Goal: Information Seeking & Learning: Learn about a topic

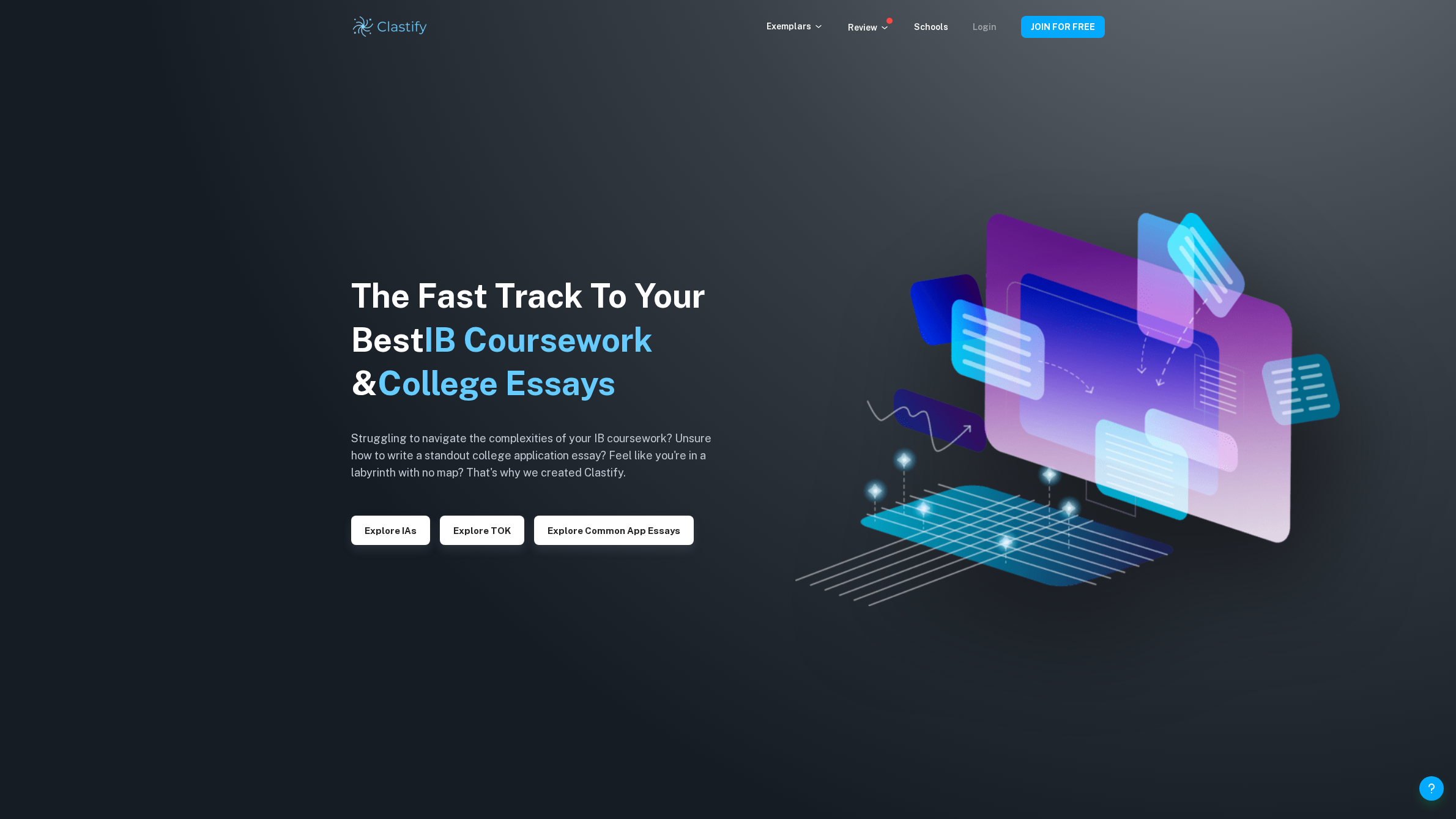
click at [994, 31] on link "Login" at bounding box center [985, 27] width 24 height 10
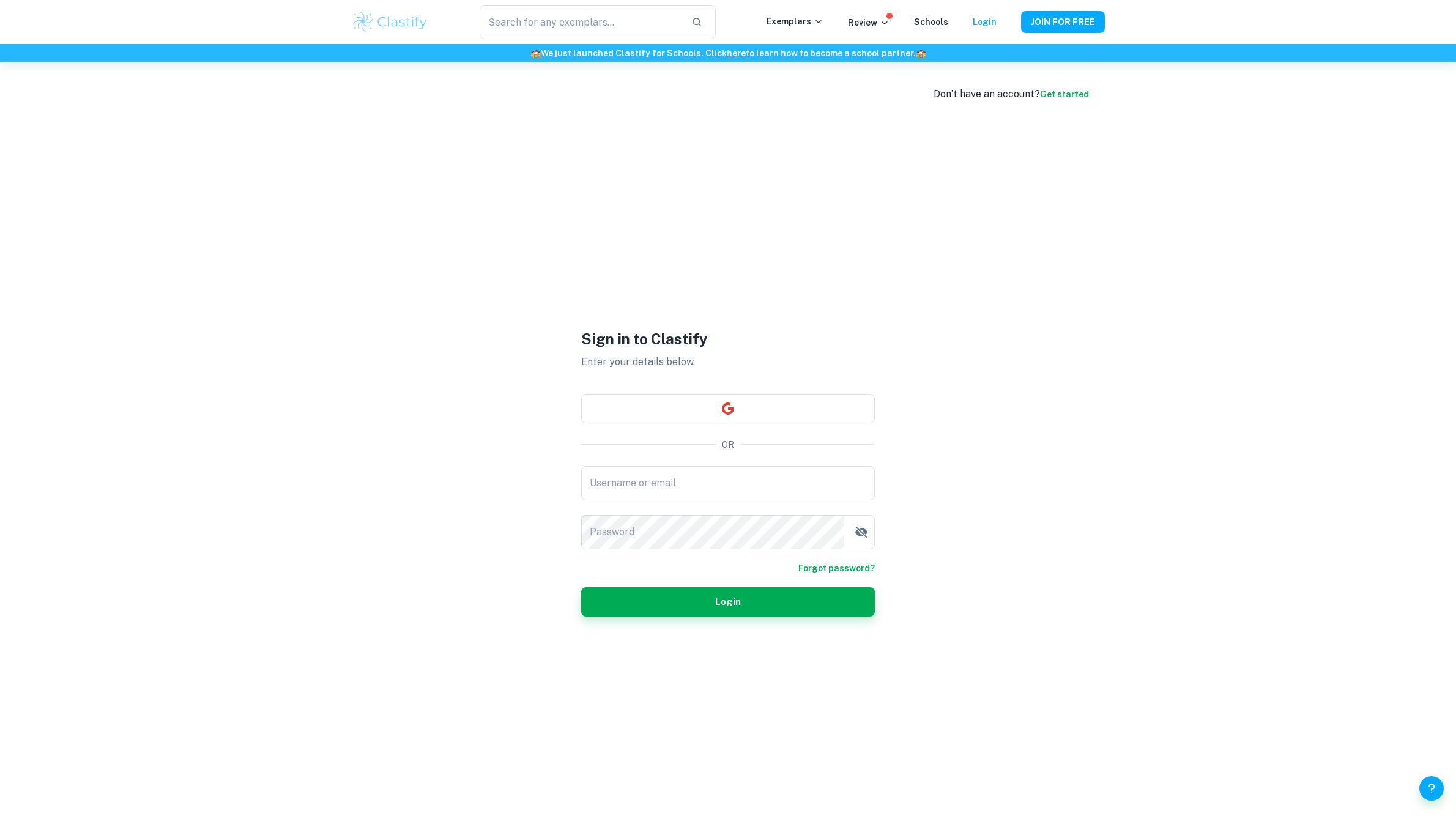
type input "EnishiIS"
click at [677, 606] on button "Login" at bounding box center [728, 601] width 294 height 29
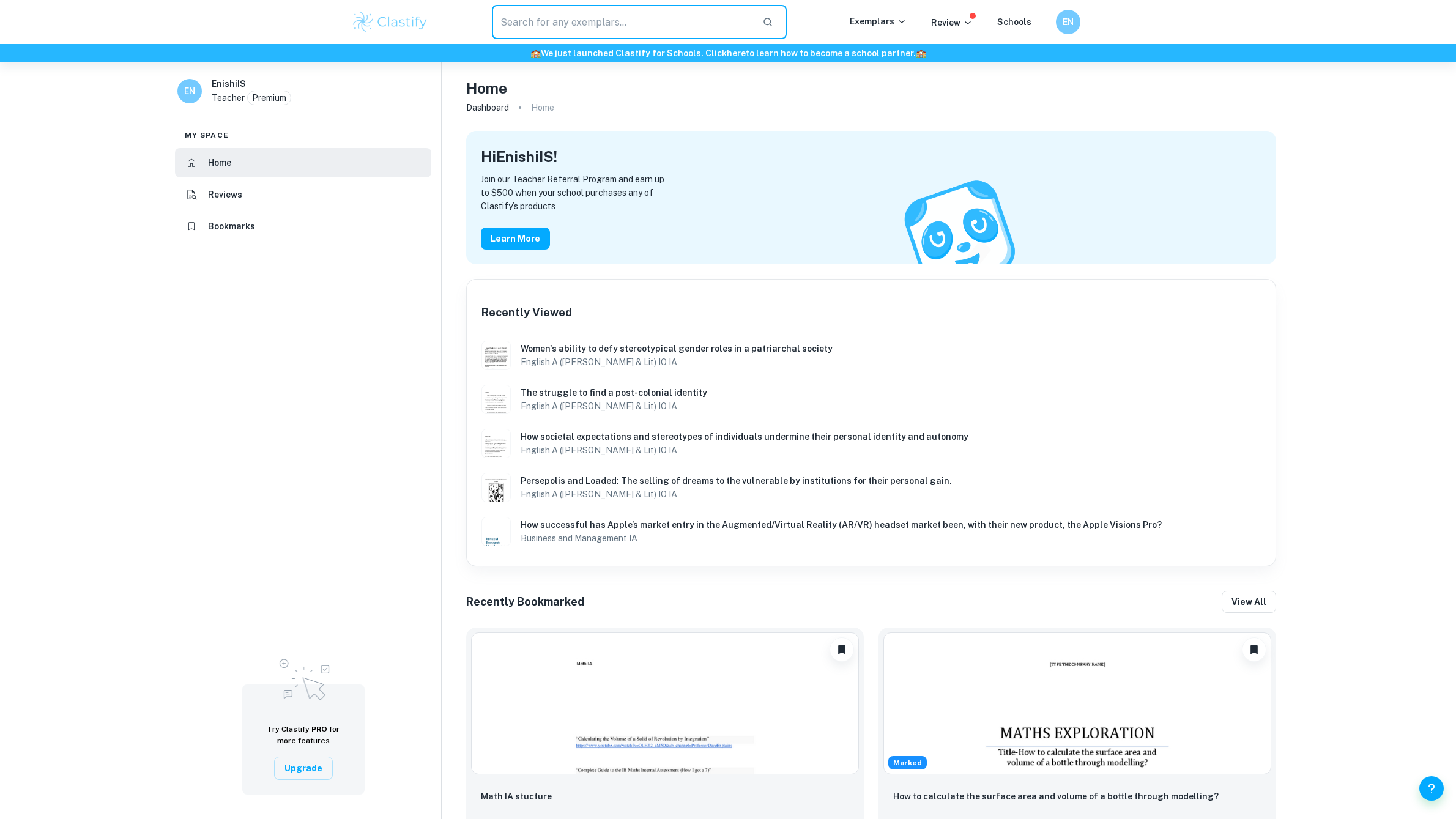
click at [568, 33] on input "text" at bounding box center [622, 22] width 260 height 34
type input "english io"
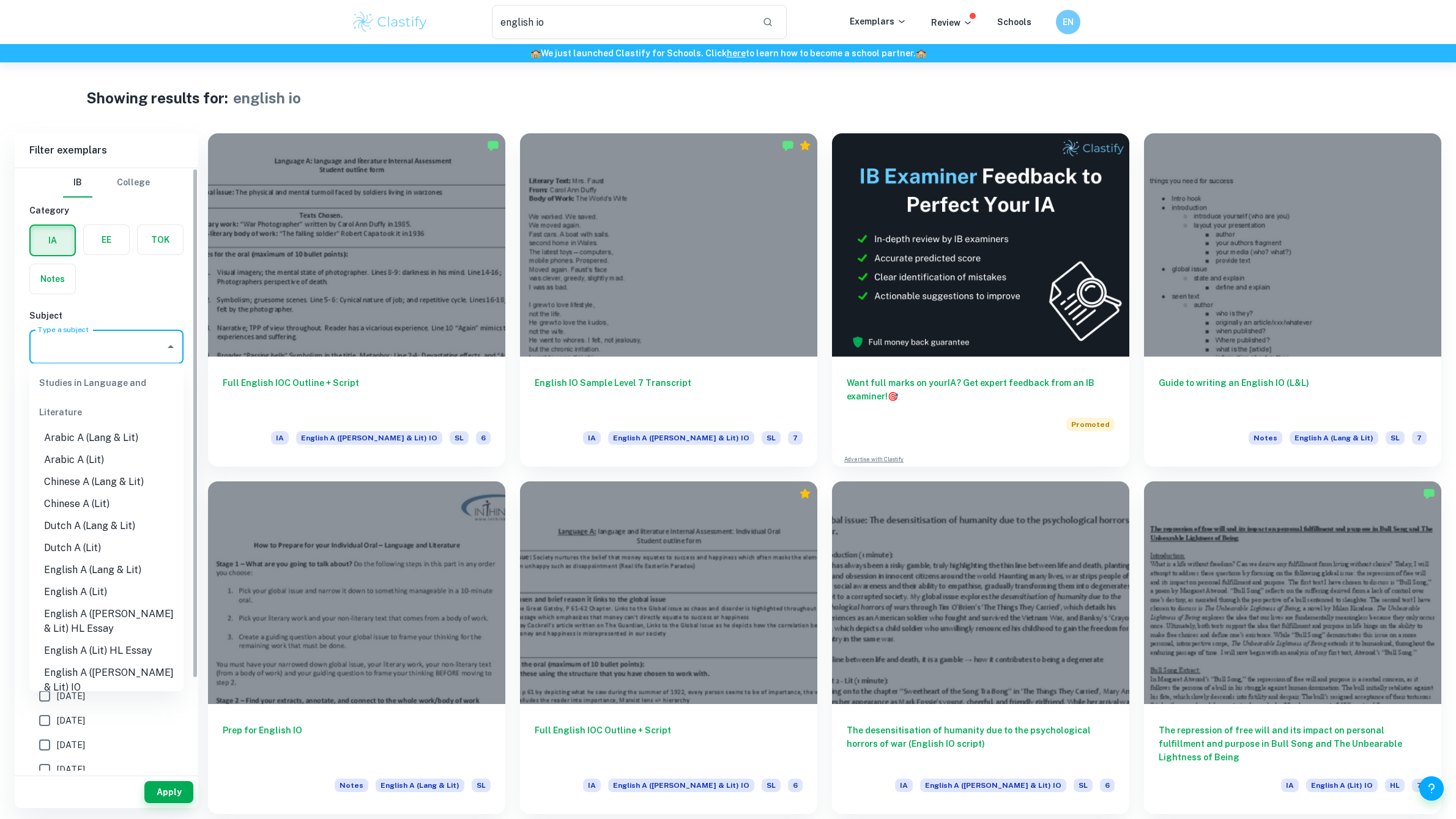
click at [107, 352] on input "Type a subject" at bounding box center [97, 346] width 124 height 23
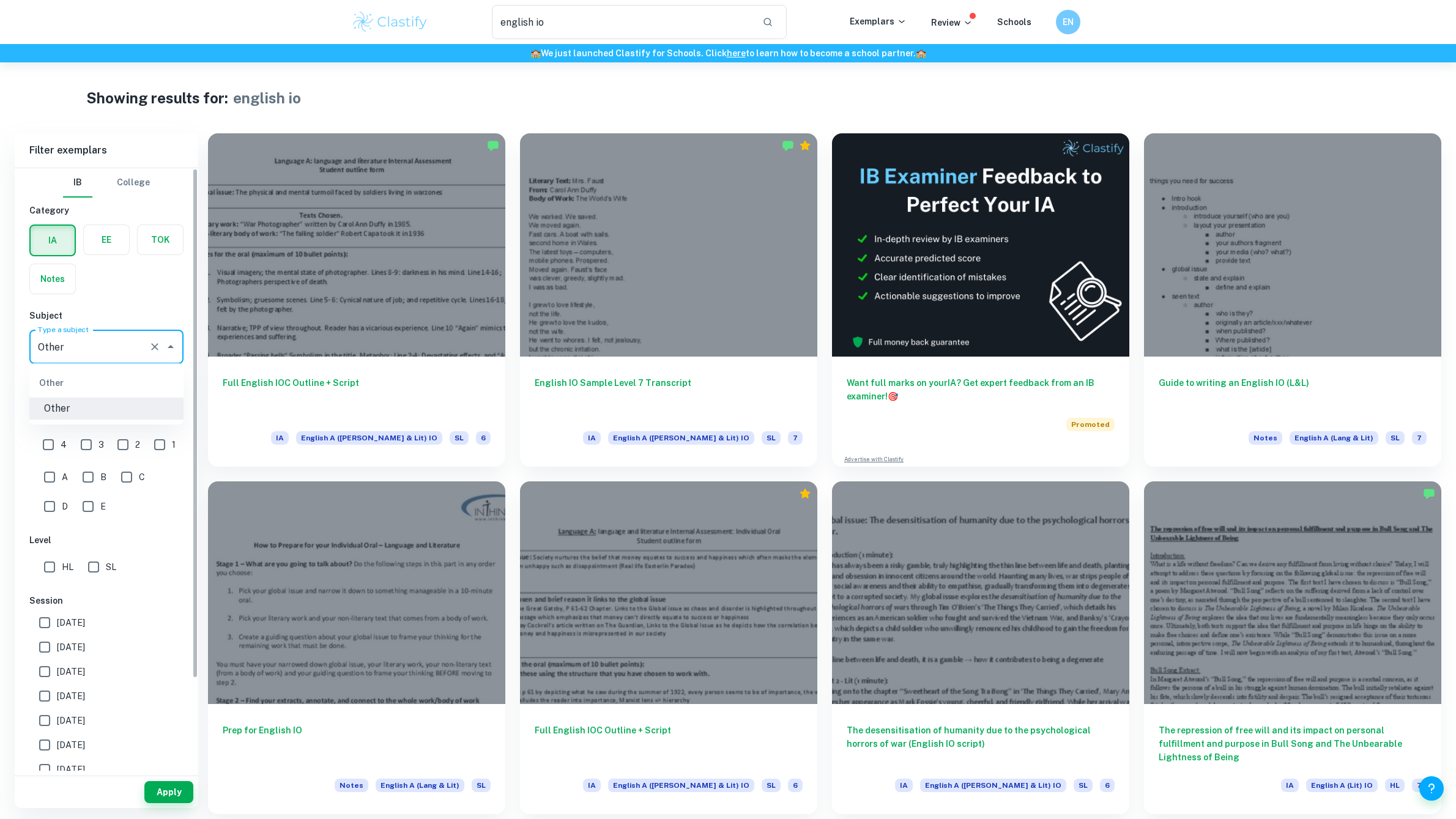
click at [76, 348] on input "Other" at bounding box center [89, 346] width 109 height 23
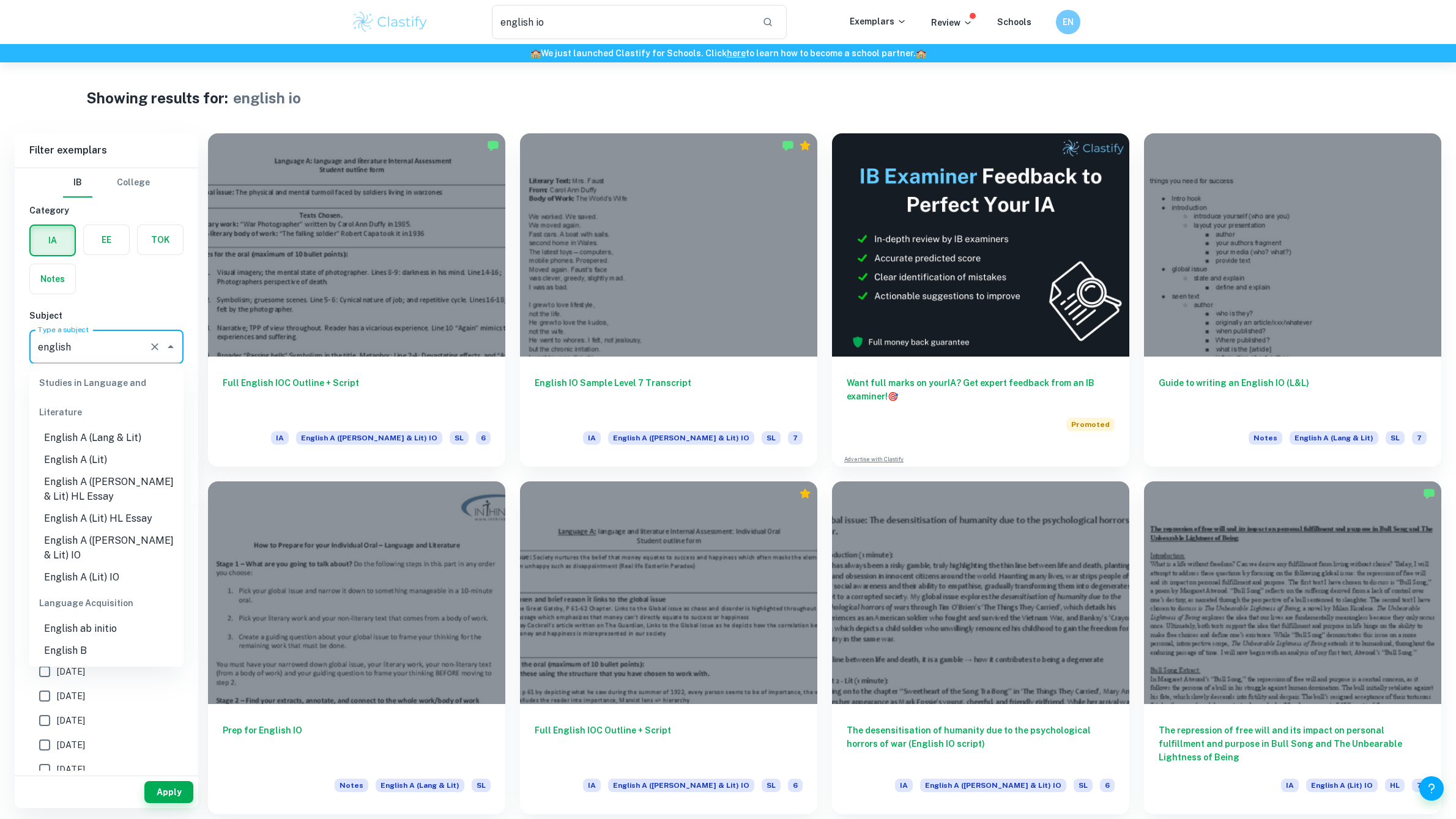
click at [120, 540] on li "English A (Lang & Lit) IO" at bounding box center [106, 548] width 154 height 37
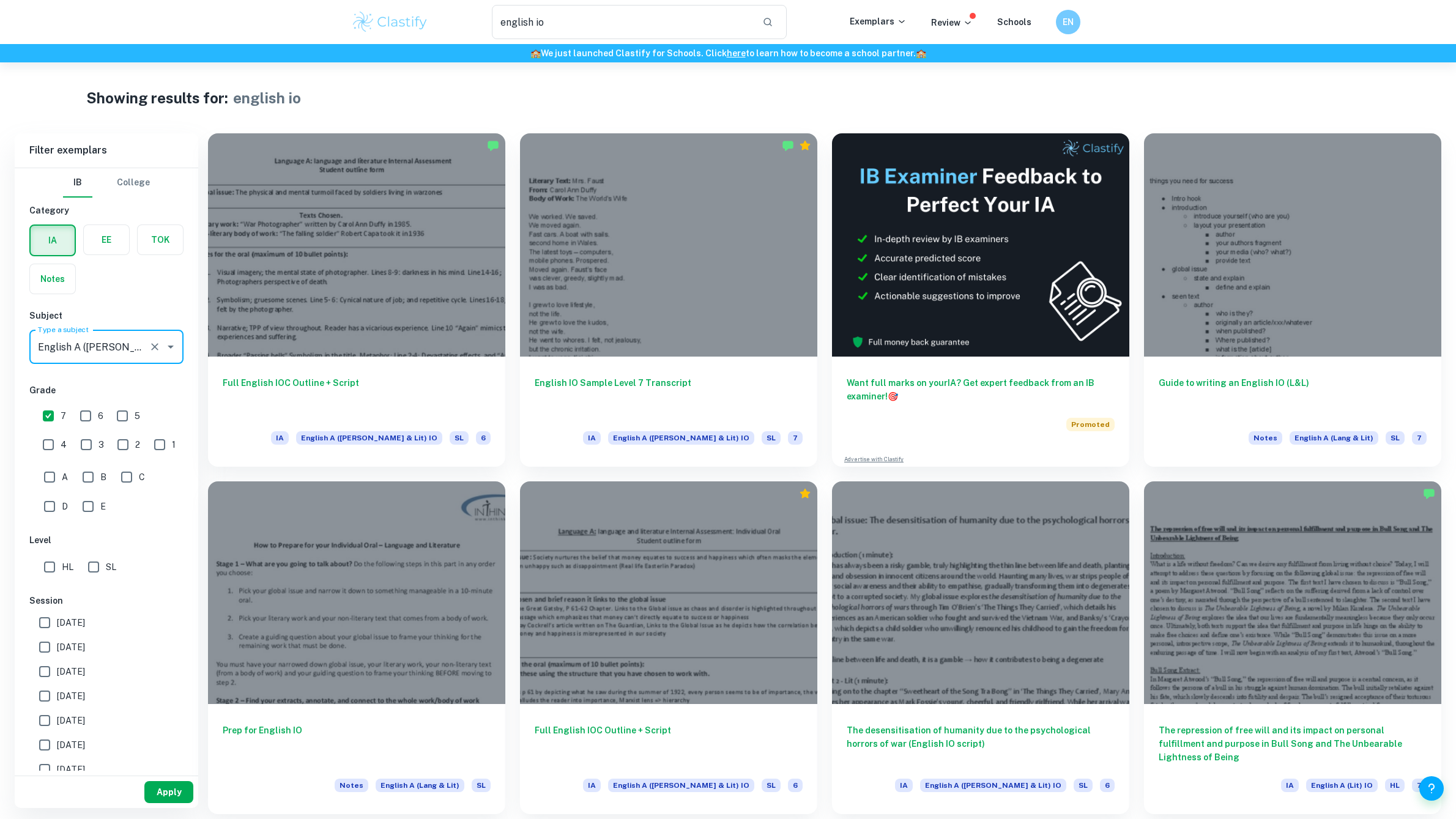
type input "English A (Lang & Lit) IO"
click at [166, 789] on button "Apply" at bounding box center [169, 791] width 49 height 22
click at [523, 15] on input "english io" at bounding box center [622, 22] width 260 height 34
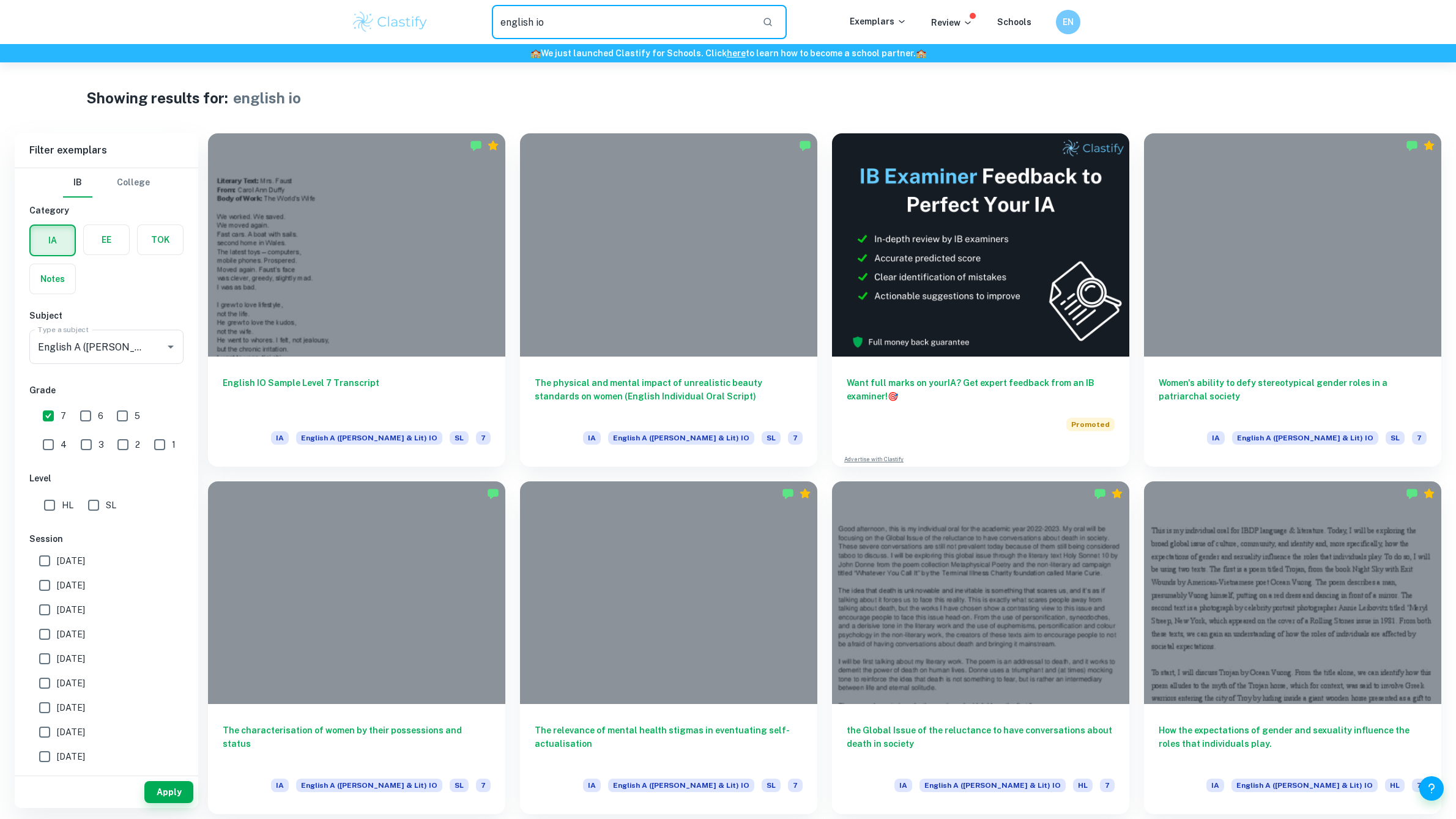
click at [523, 15] on input "english io" at bounding box center [622, 22] width 260 height 34
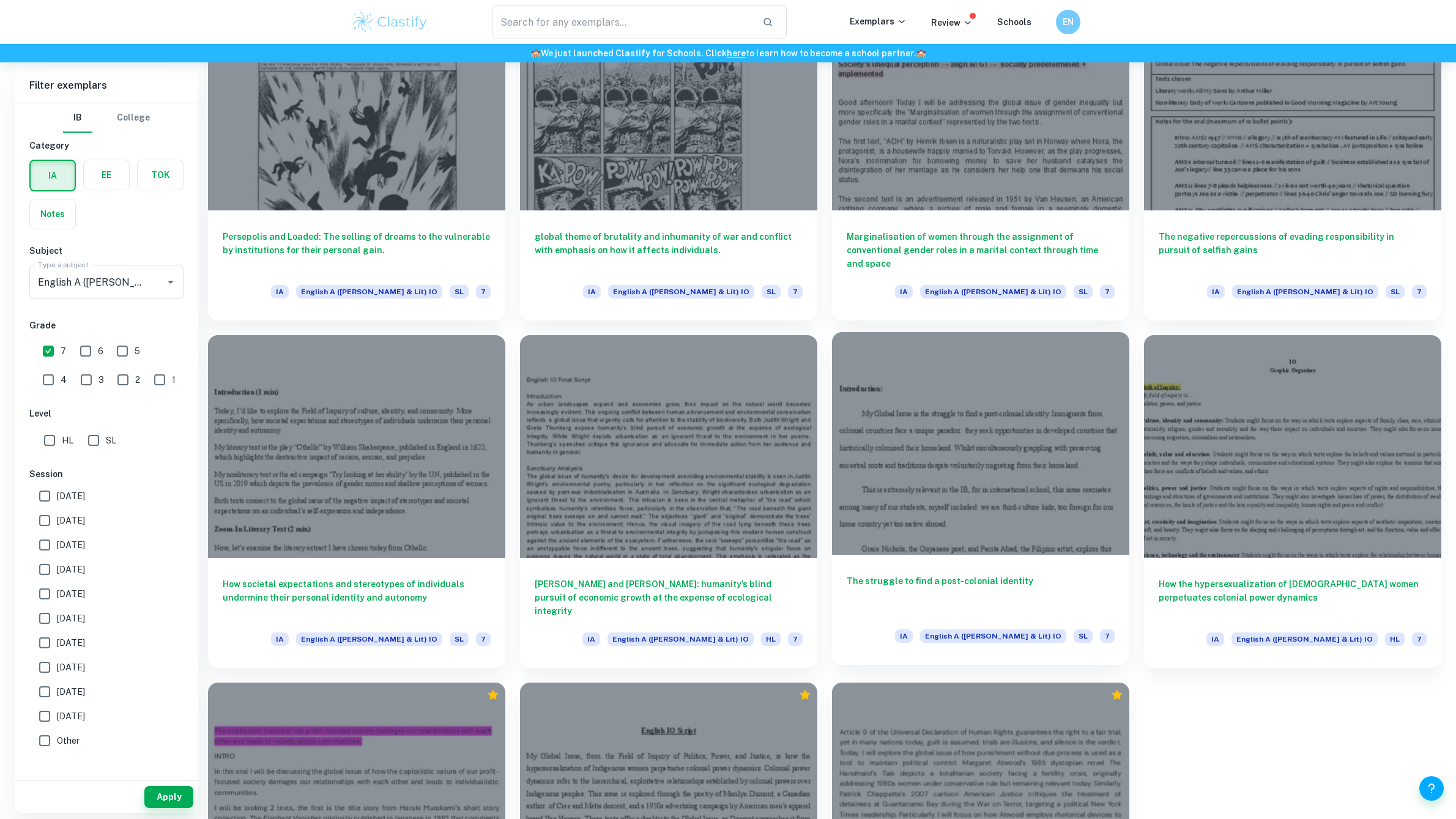
scroll to position [1039, 0]
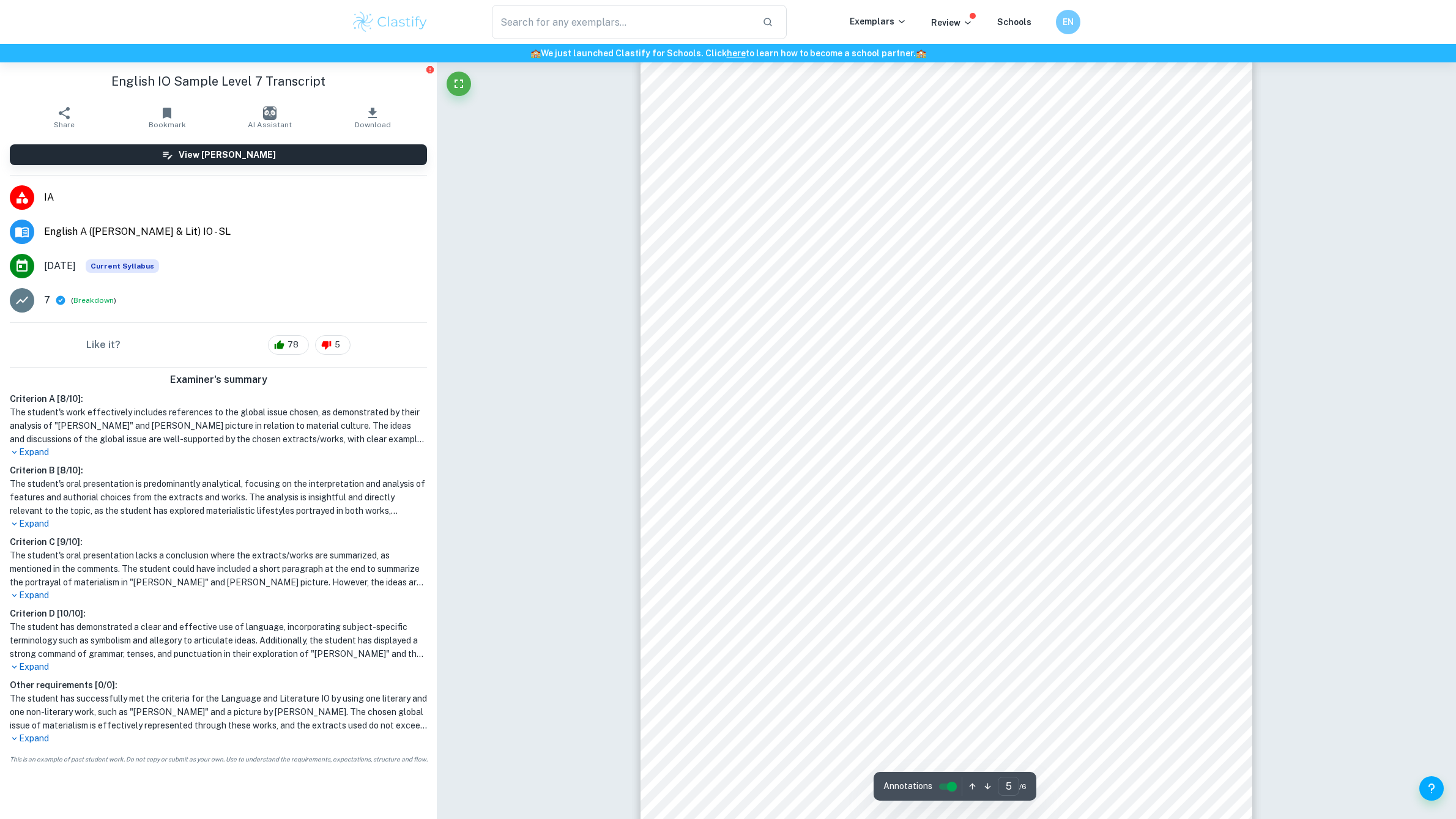
scroll to position [3467, 0]
type input "6"
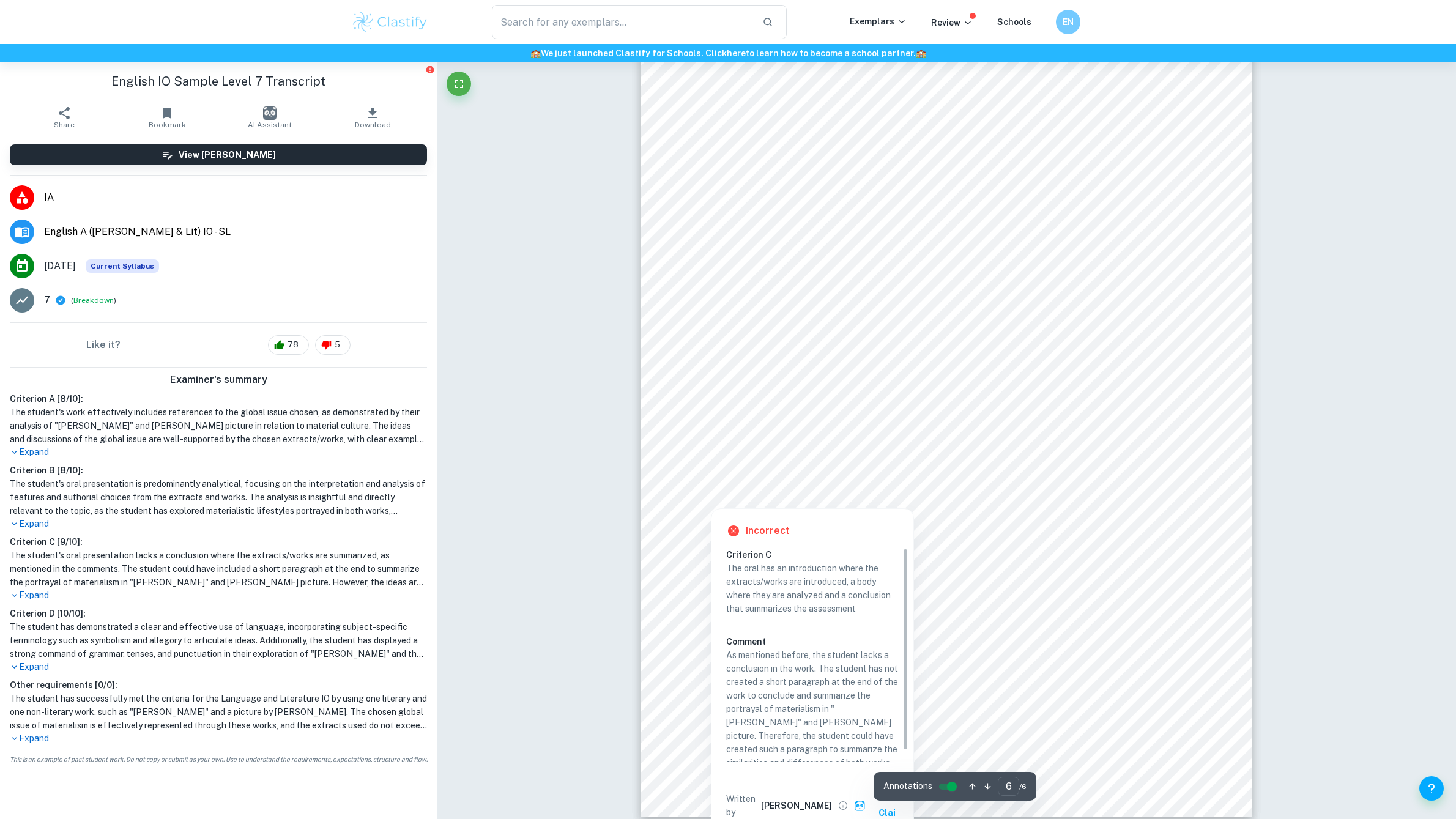
scroll to position [4145, 0]
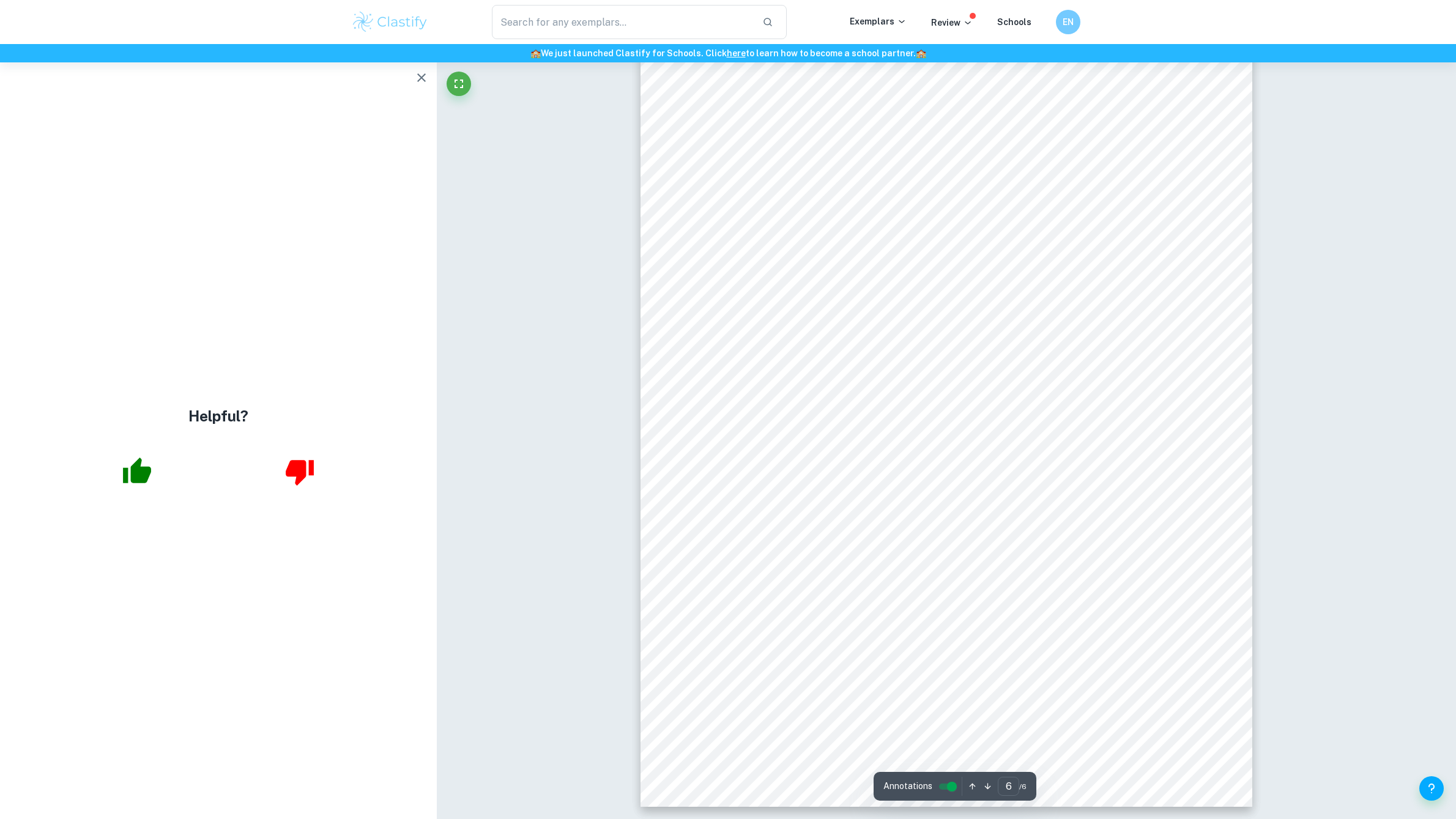
click at [427, 81] on icon "button" at bounding box center [421, 77] width 15 height 15
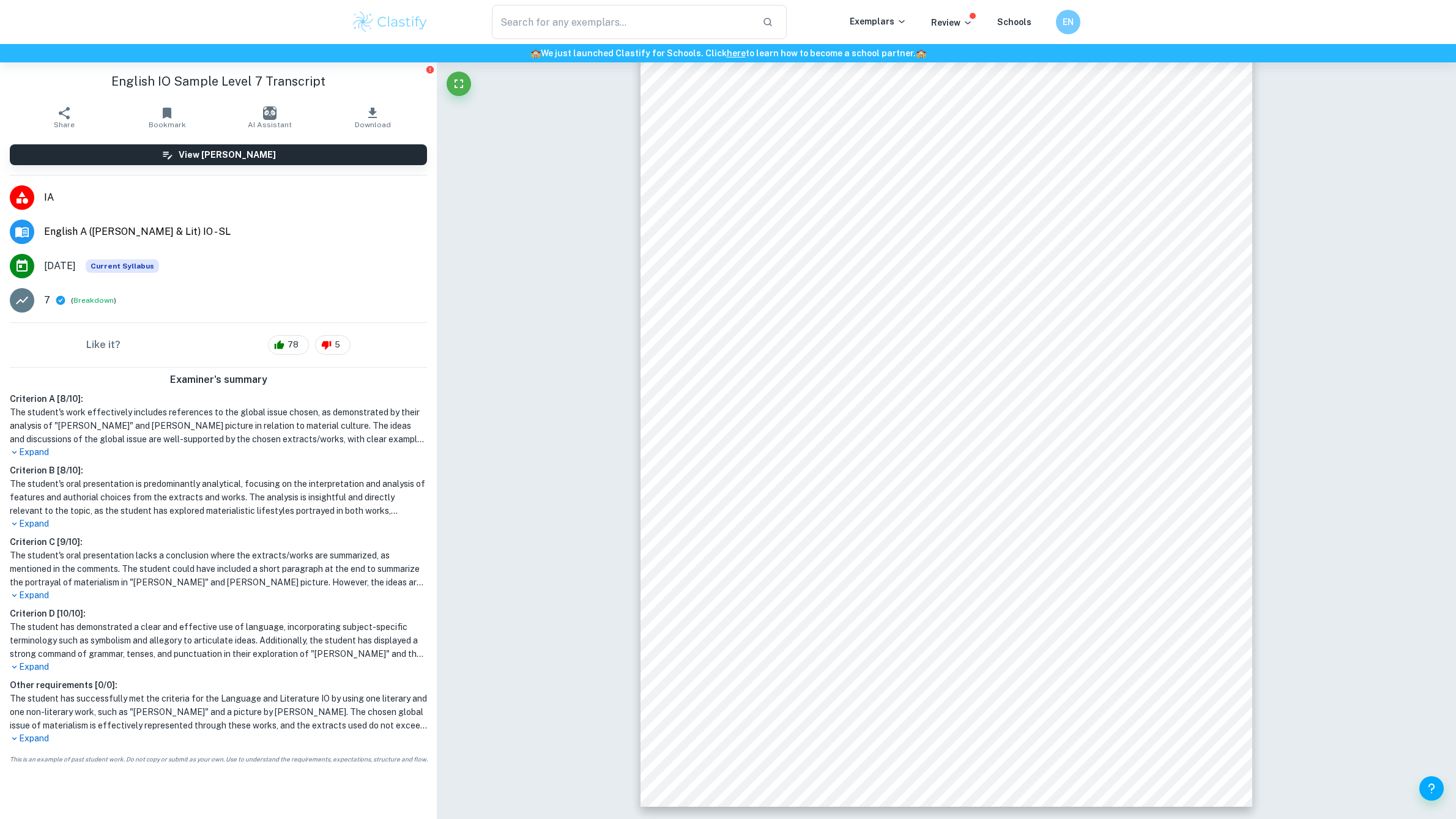
click at [39, 520] on p "Expand" at bounding box center [218, 524] width 418 height 13
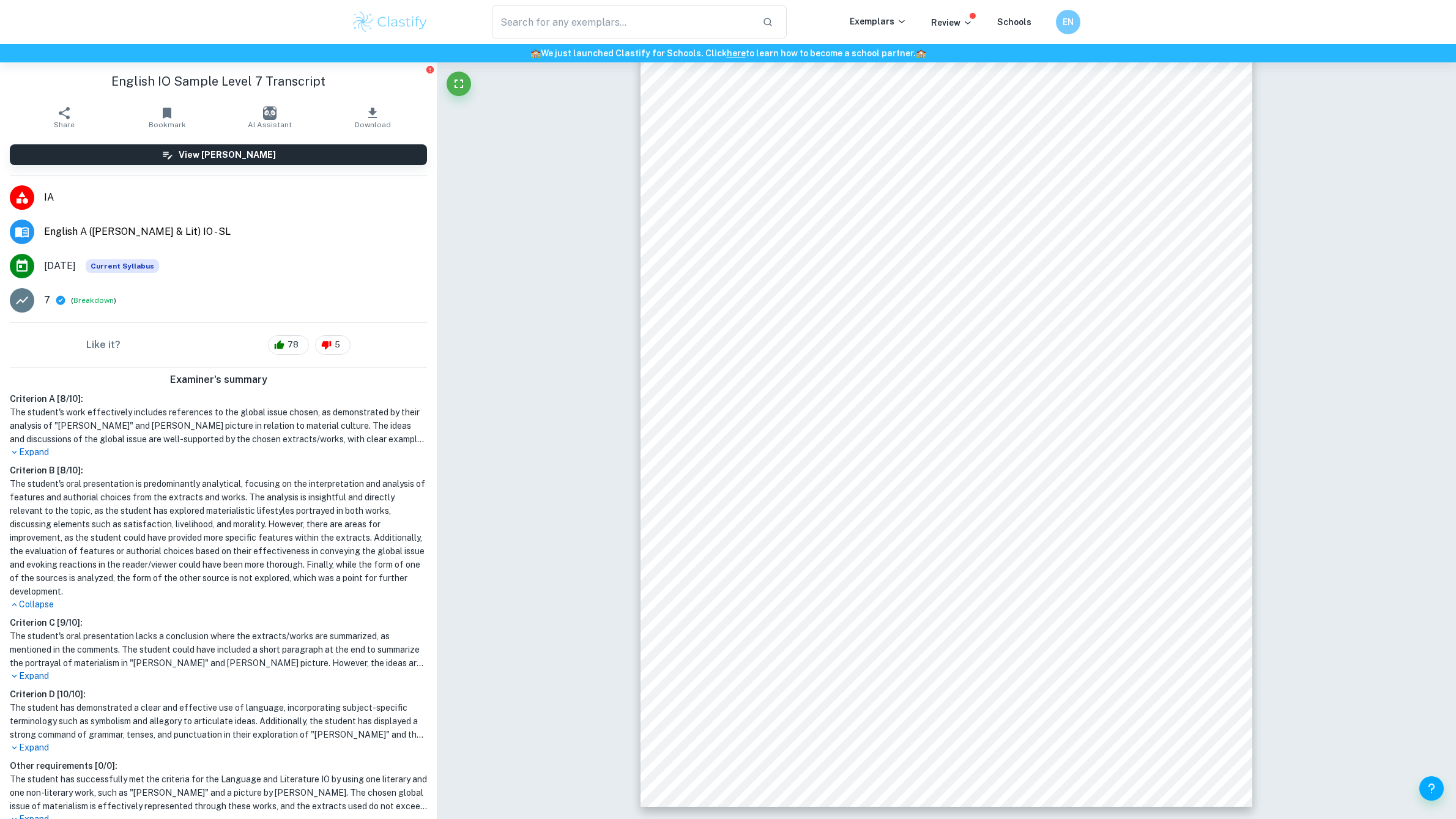
click at [205, 550] on h1 "The student's oral presentation is predominantly analytical, focusing on the in…" at bounding box center [218, 537] width 418 height 121
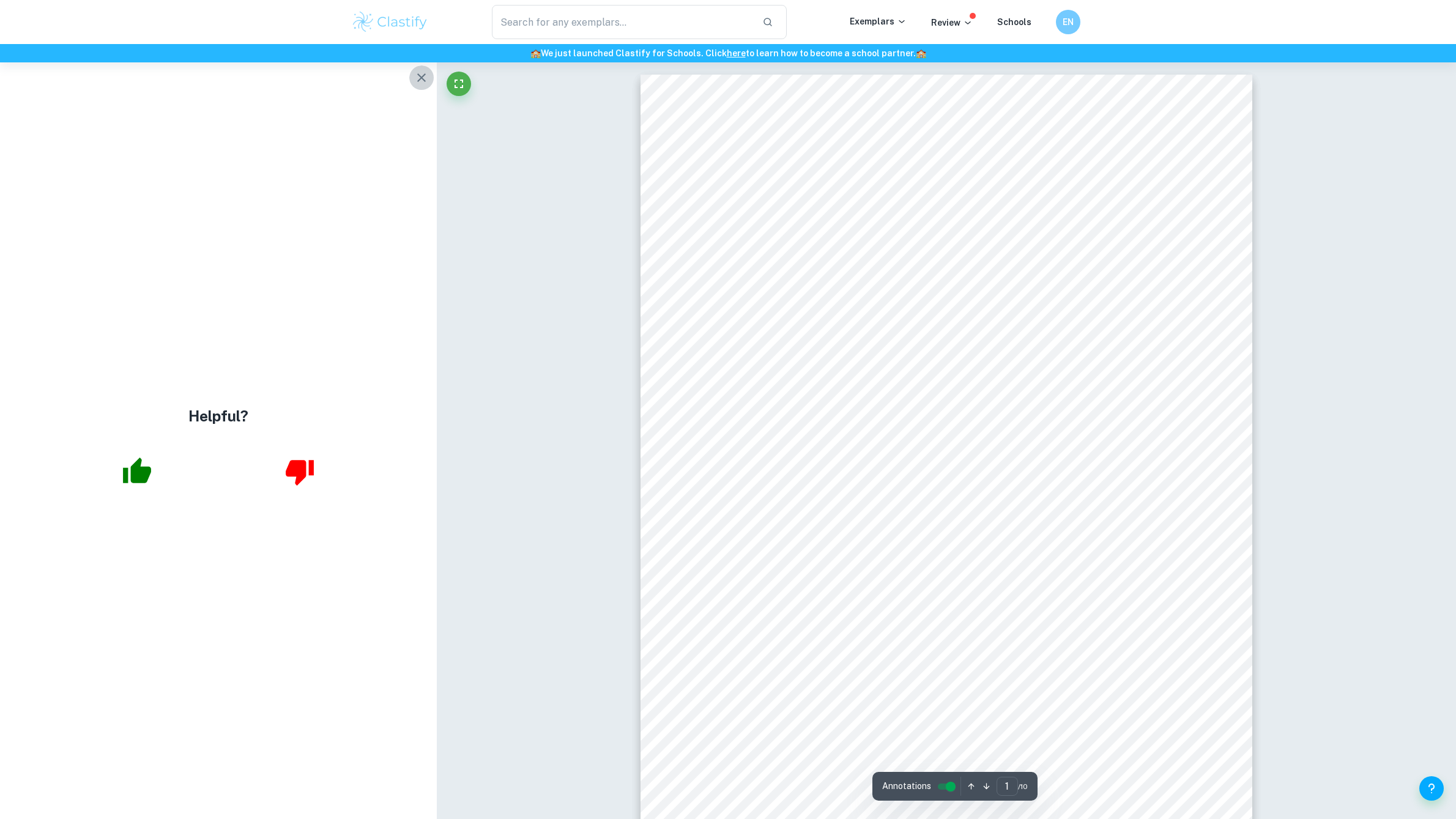
click at [418, 73] on icon "button" at bounding box center [421, 77] width 15 height 15
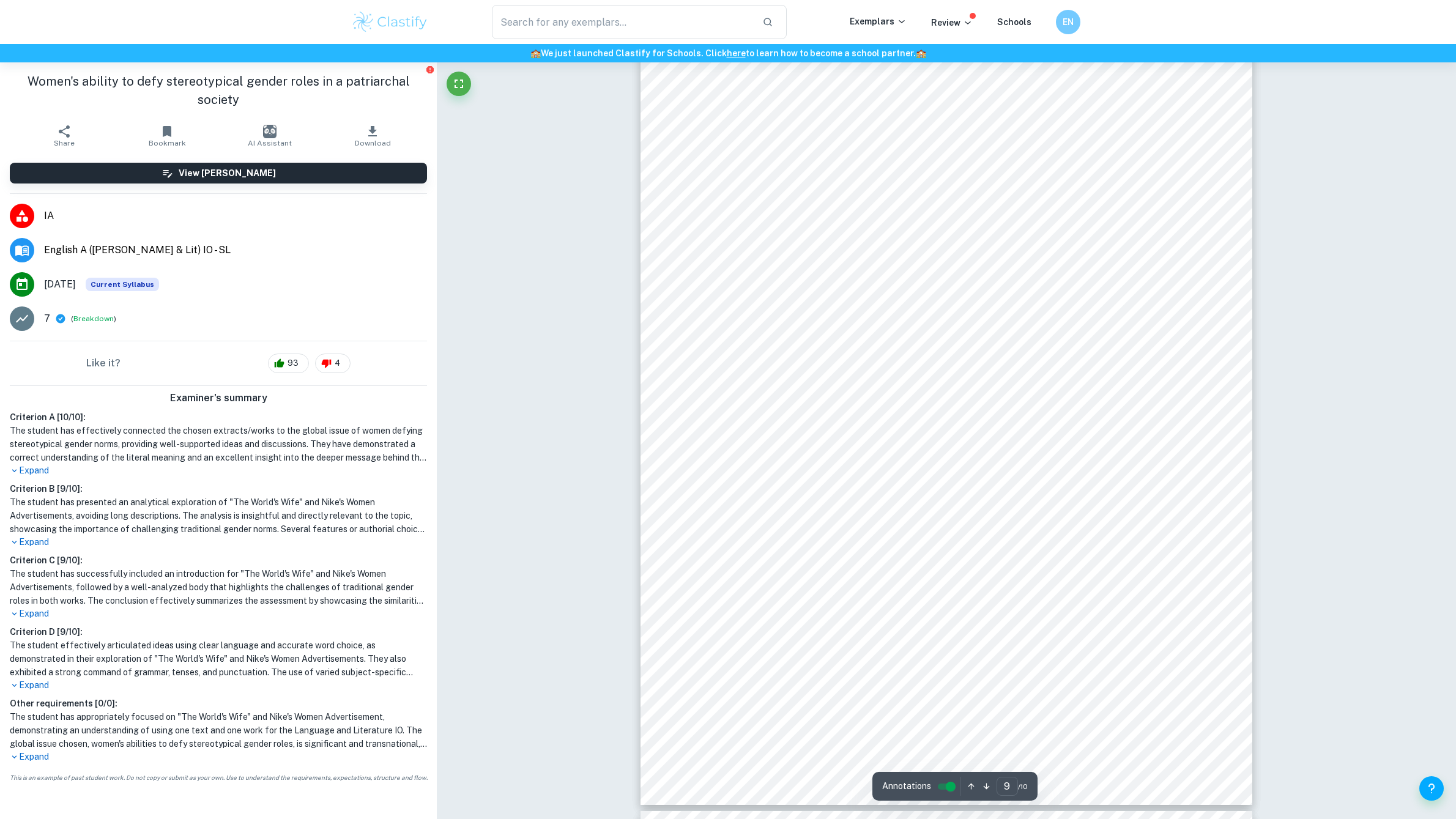
scroll to position [7109, 0]
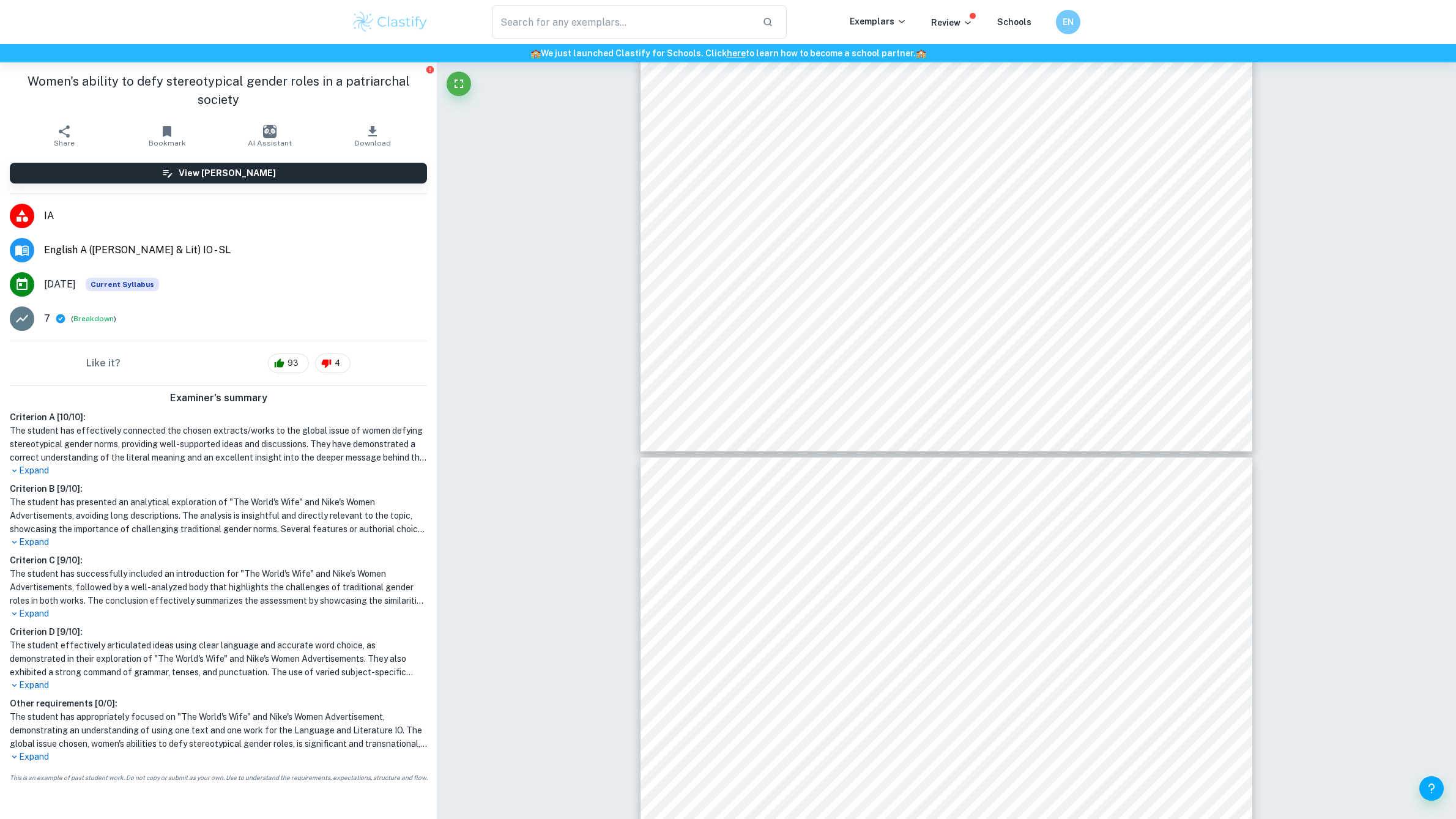
type input "10"
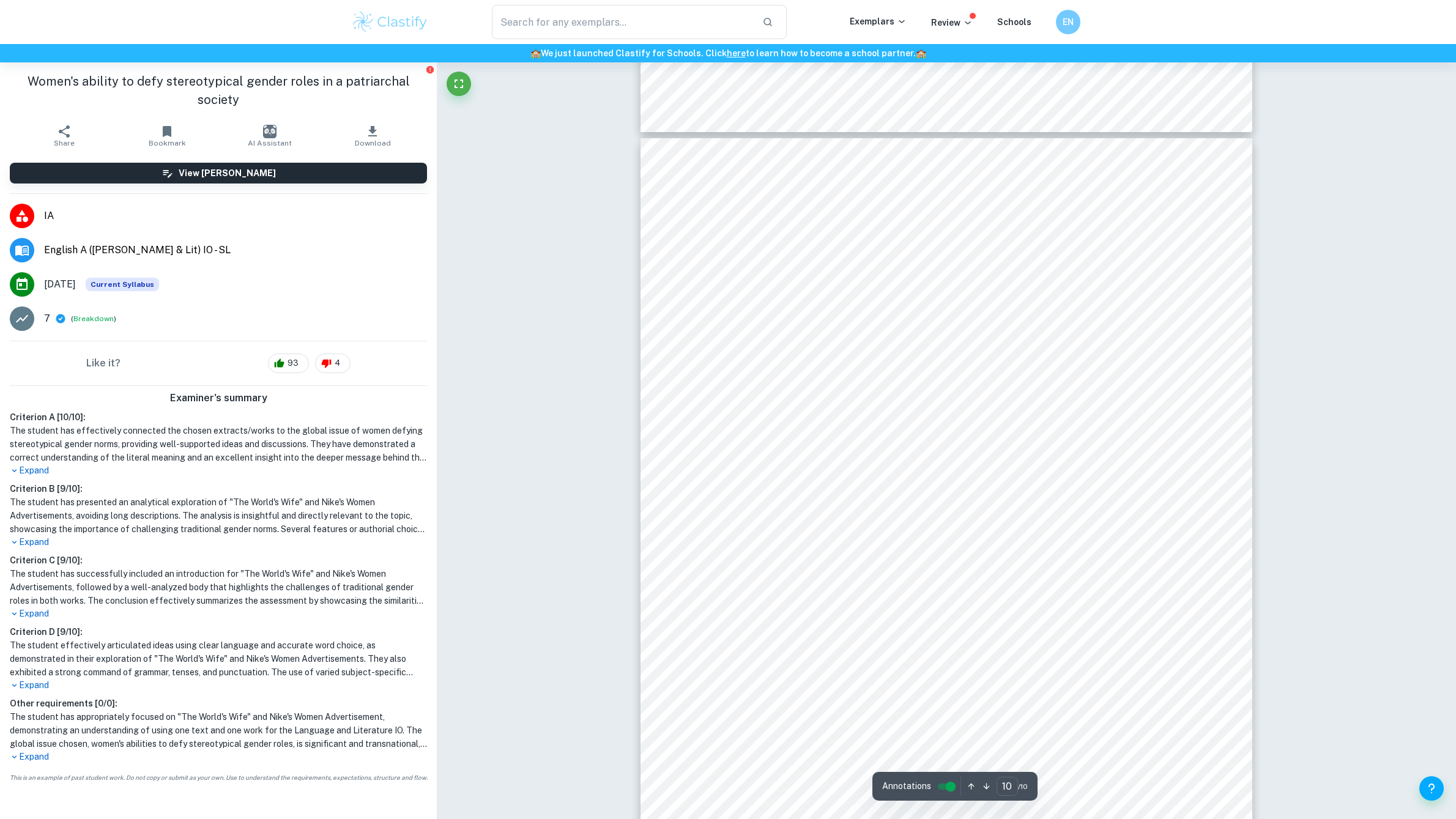
scroll to position [8068, 0]
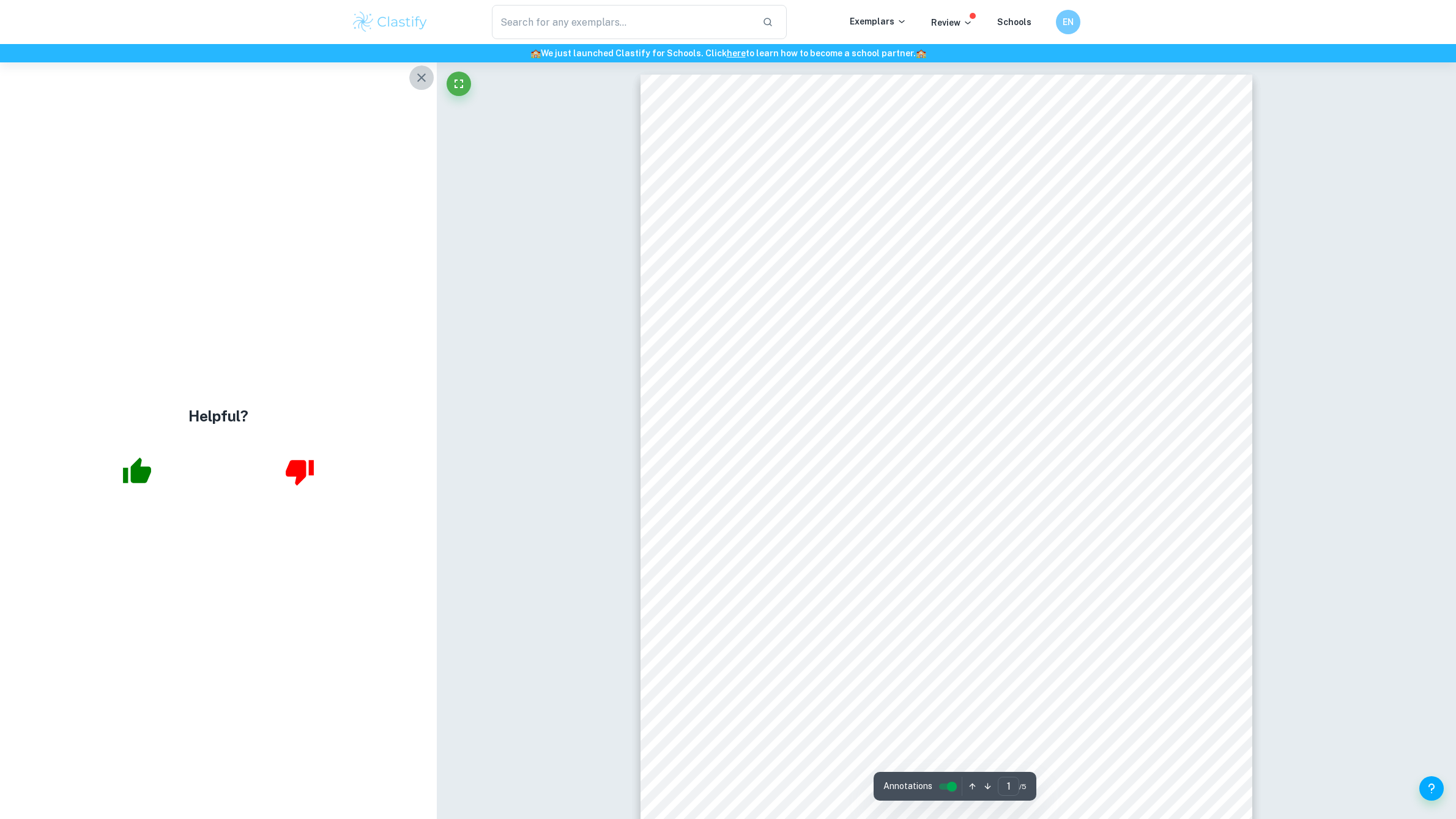
click at [415, 78] on icon "button" at bounding box center [421, 77] width 15 height 15
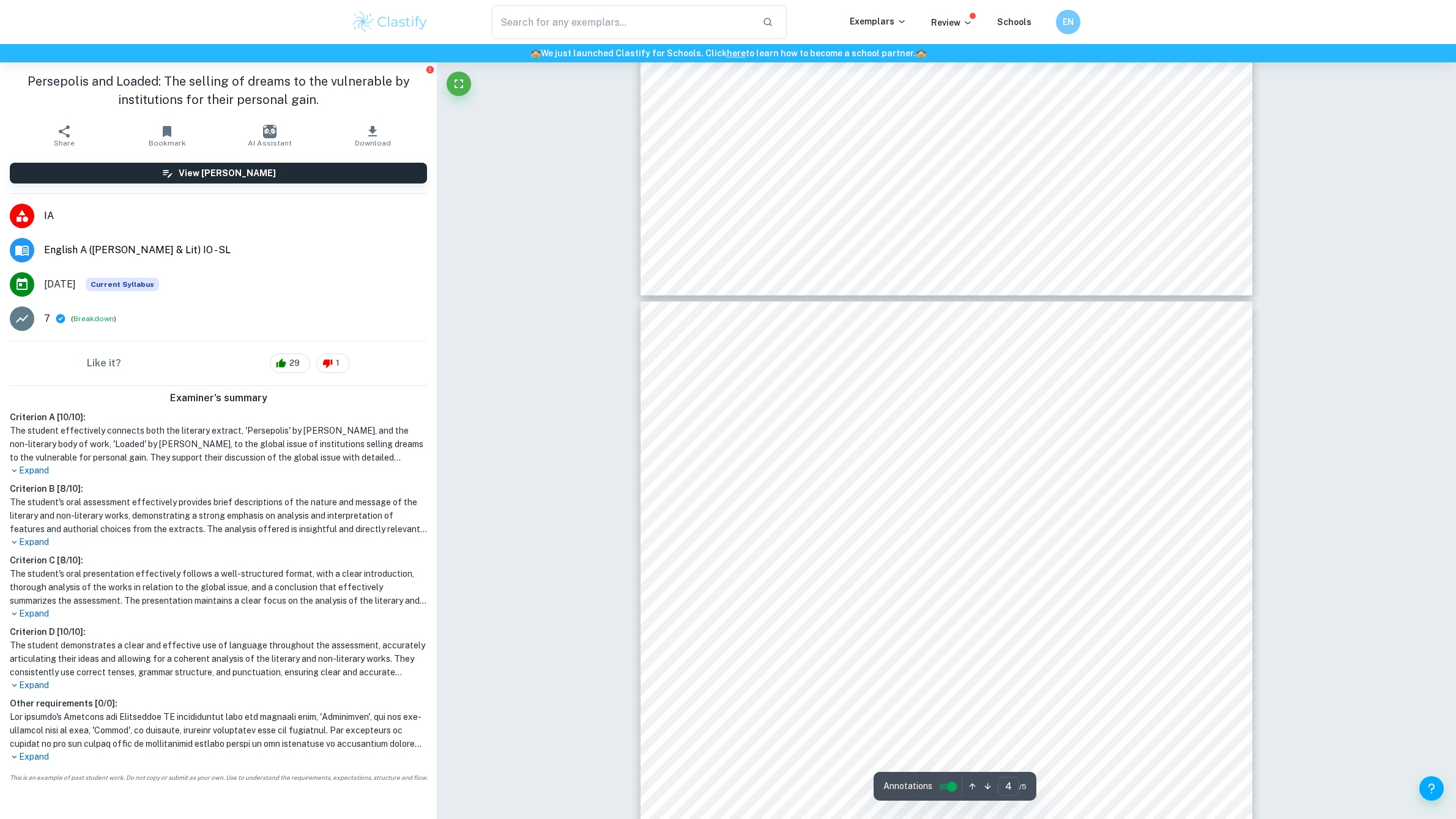
scroll to position [2881, 0]
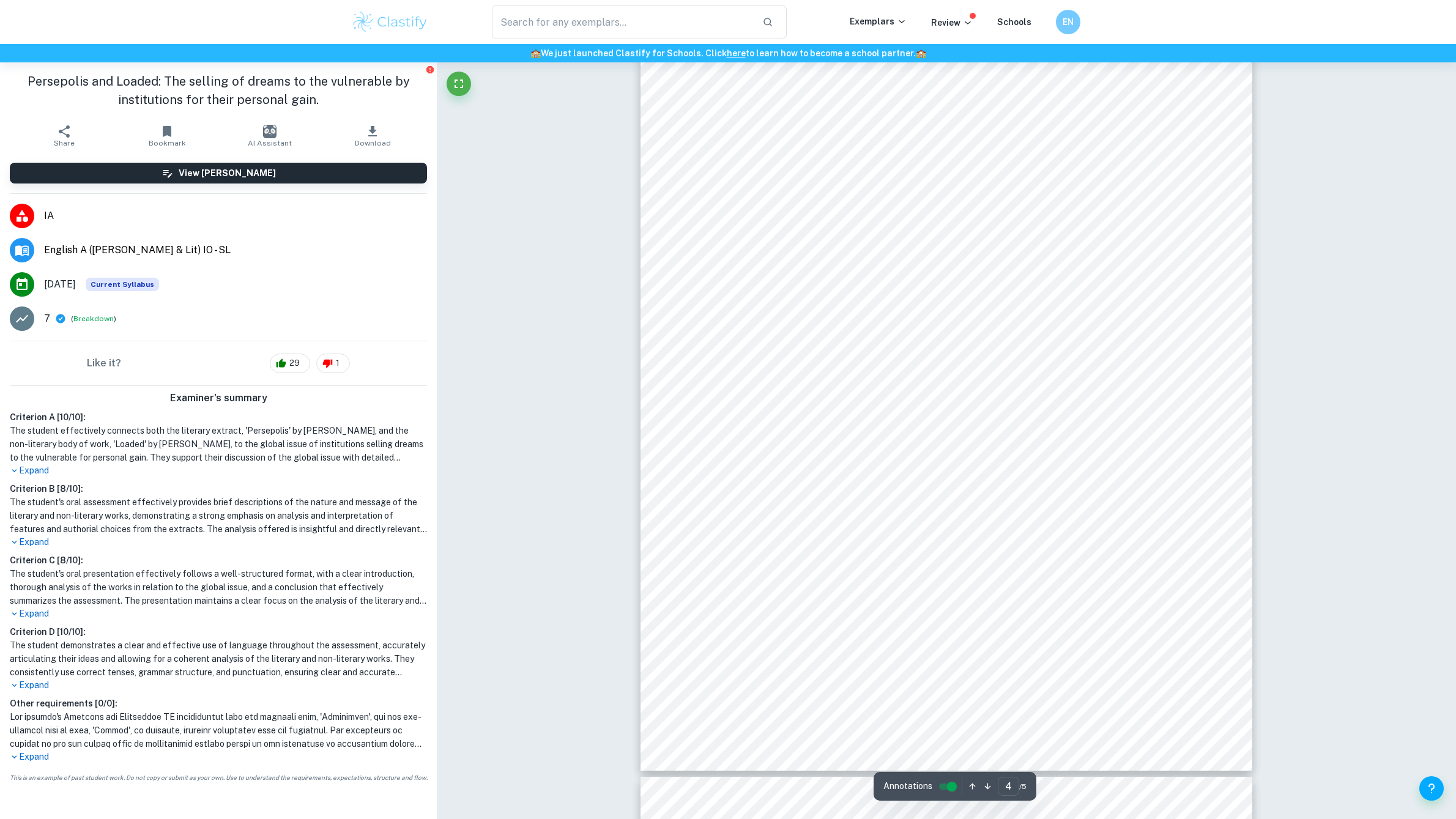
type input "5"
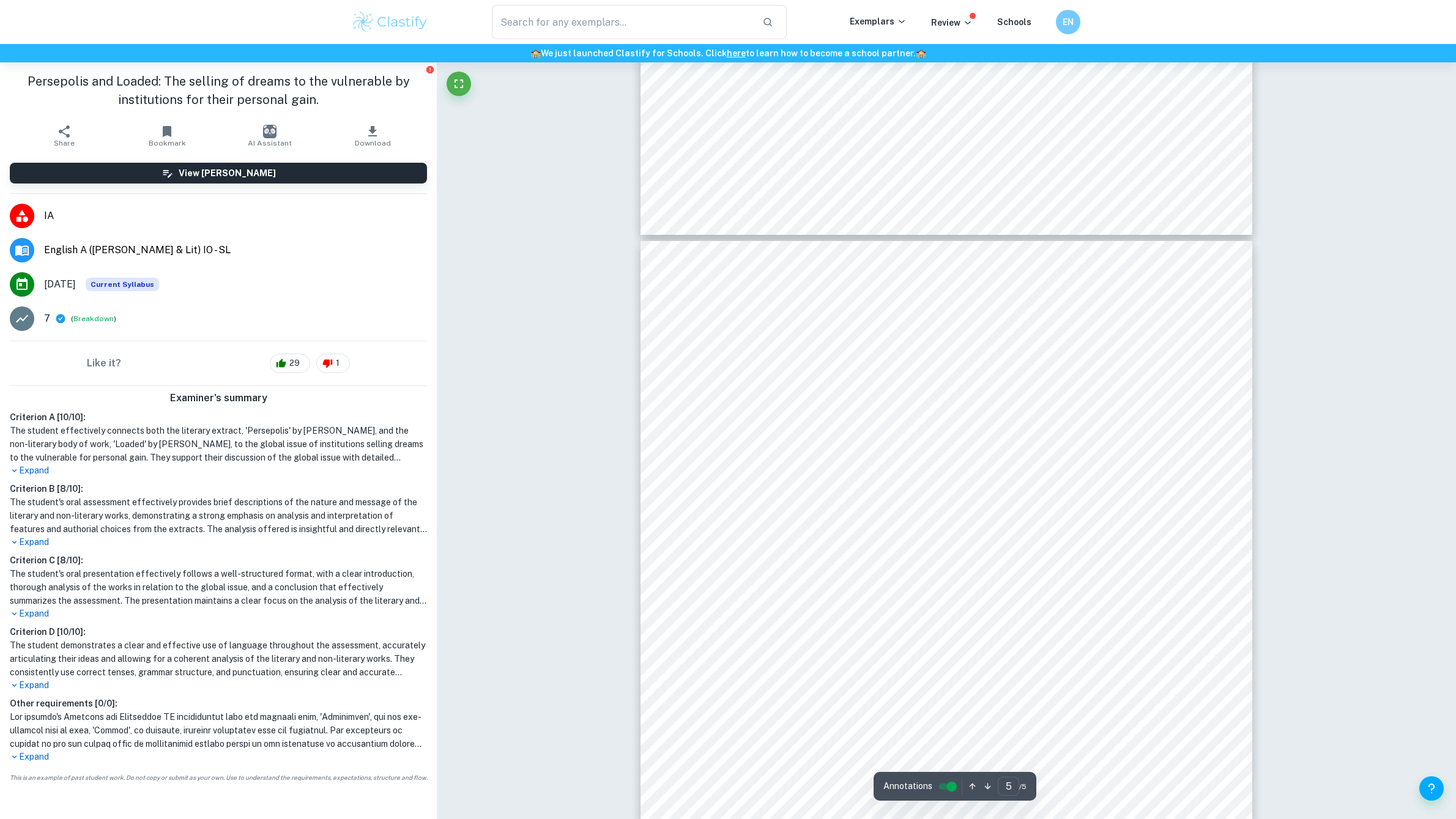
scroll to position [3717, 0]
